Goal: Transaction & Acquisition: Book appointment/travel/reservation

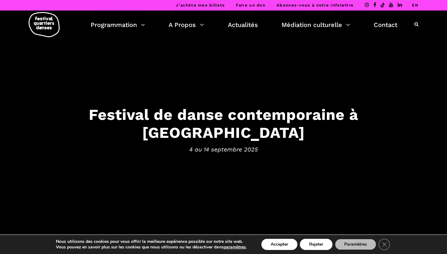
click at [281, 238] on div "Nous utilisons des cookies pour vous offrir la meilleure expérience possible su…" at bounding box center [223, 244] width 379 height 19
click at [282, 244] on button "Accepter" at bounding box center [279, 244] width 36 height 11
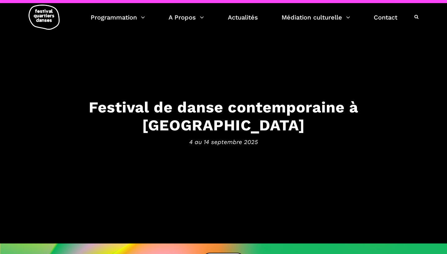
scroll to position [10, 0]
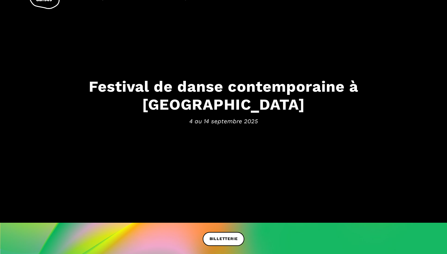
scroll to position [25, 0]
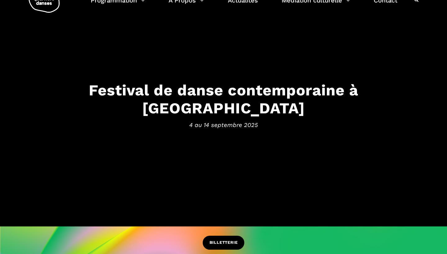
click at [227, 238] on link "BILLETTERIE" at bounding box center [224, 243] width 42 height 14
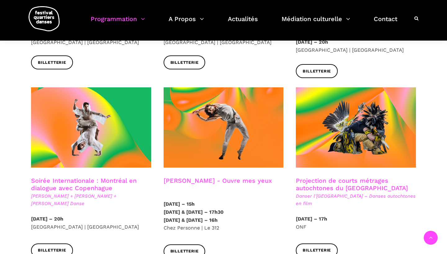
scroll to position [295, 0]
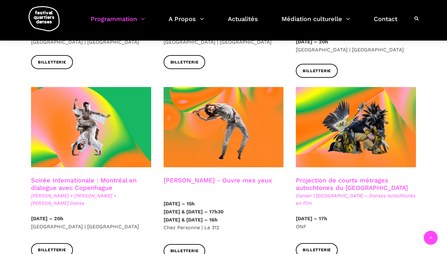
click at [102, 192] on span "[PERSON_NAME] + [PERSON_NAME] + [PERSON_NAME] Danse" at bounding box center [91, 199] width 120 height 15
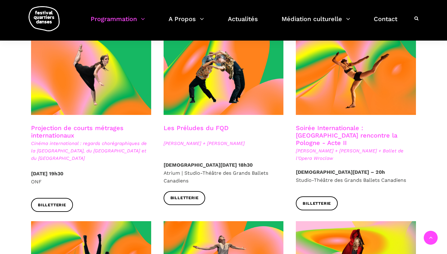
scroll to position [530, 0]
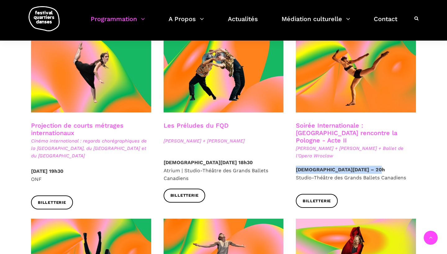
drag, startPoint x: 376, startPoint y: 153, endPoint x: 294, endPoint y: 151, distance: 82.3
click at [294, 166] on div "[DATE] – 20h Studio-Théâtre des Grands Ballets Canadiens" at bounding box center [356, 180] width 133 height 28
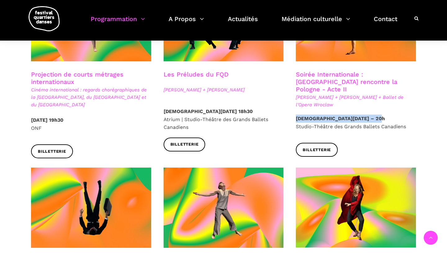
scroll to position [582, 0]
